Goal: Navigation & Orientation: Find specific page/section

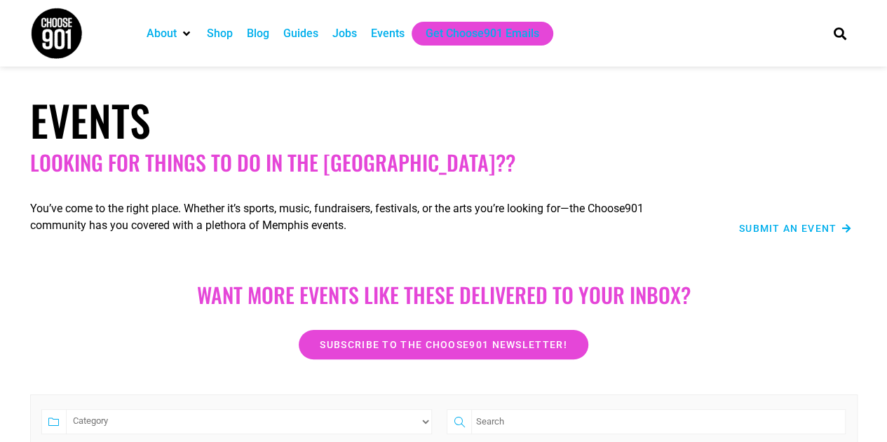
click at [346, 39] on div "Jobs" at bounding box center [344, 33] width 25 height 17
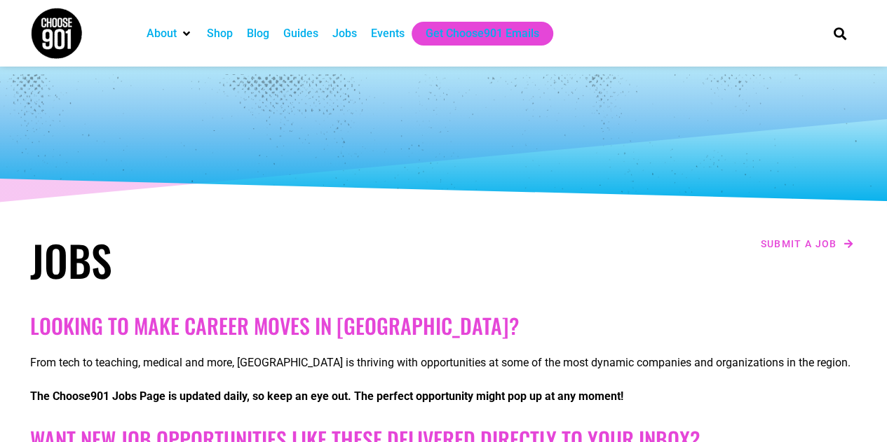
click at [374, 40] on div "Events" at bounding box center [388, 33] width 34 height 17
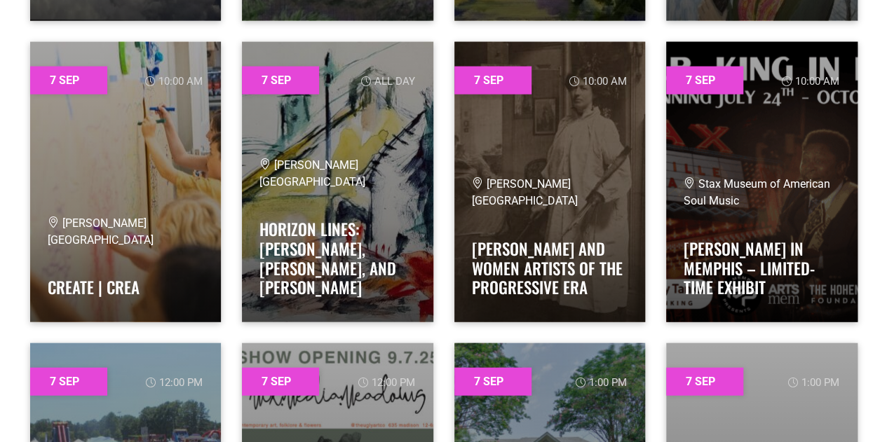
scroll to position [6851, 0]
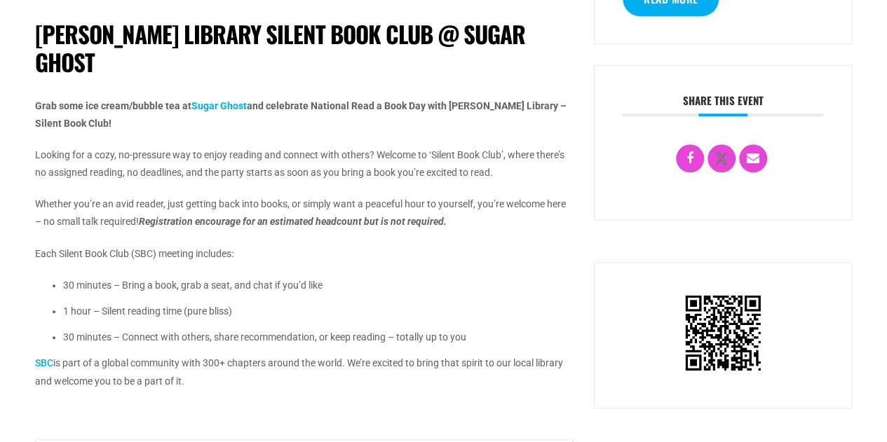
scroll to position [640, 0]
